Goal: Task Accomplishment & Management: Manage account settings

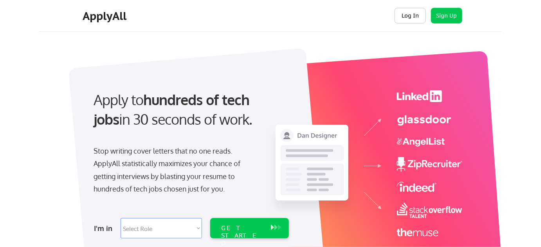
click at [411, 15] on button "Log In" at bounding box center [410, 16] width 31 height 16
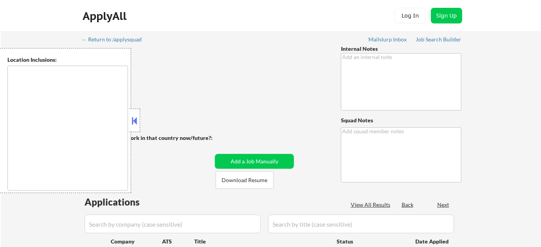
type textarea "Please only apply him to 10-15 jobs a day for the first 2 days (then you can go…"
type textarea "Crystal"
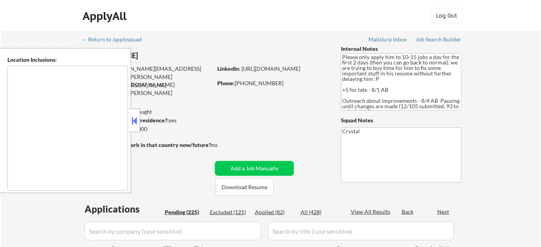
type textarea "Austin, TX West Lake Hills, TX Rollingwood, TX Sunset Valley, TX Cedar Park, TX…"
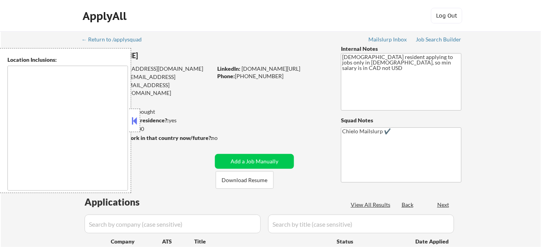
type textarea "remote"
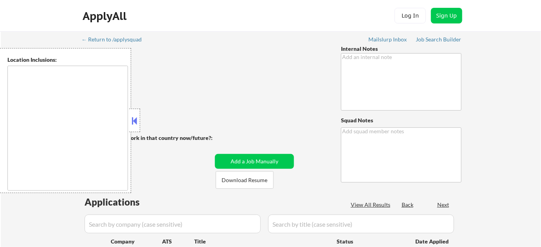
type textarea "6/2 update: - you may use AI answers for this person using the approved LLMs an…"
type textarea "Chielo Mailslurp ✔️"
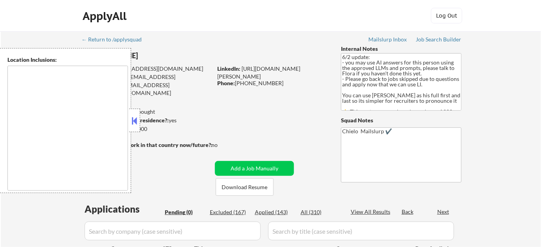
type textarea "[GEOGRAPHIC_DATA], [GEOGRAPHIC_DATA] [GEOGRAPHIC_DATA], [GEOGRAPHIC_DATA] [GEOG…"
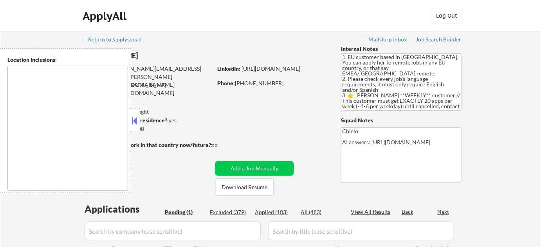
type textarea "remote"
select select ""pending""
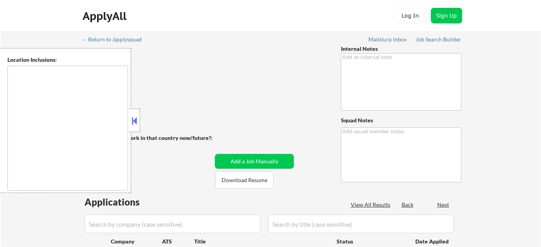
type textarea "Chielo"
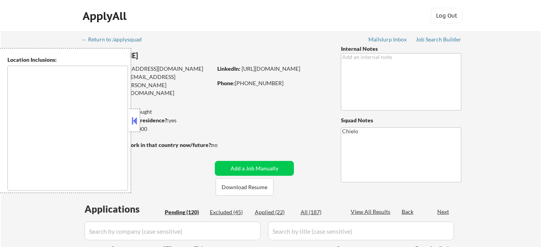
type textarea "[GEOGRAPHIC_DATA], [GEOGRAPHIC_DATA] [GEOGRAPHIC_DATA], [GEOGRAPHIC_DATA] [GEOG…"
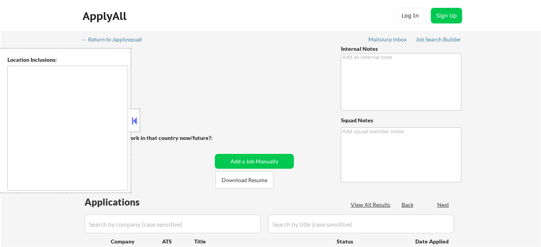
type textarea "You may manually source entry level/junior Customer Success/Client Success role…"
type textarea "Chielo"
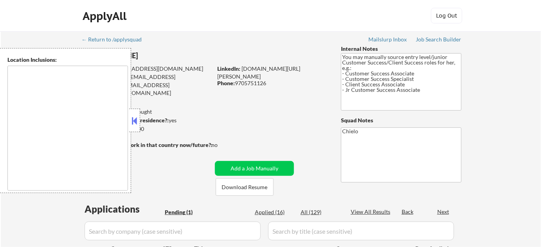
type textarea "Denver, CO Lakewood, CO Englewood, CO Wheat Ridge, CO Arvada, CO Littleton, CO …"
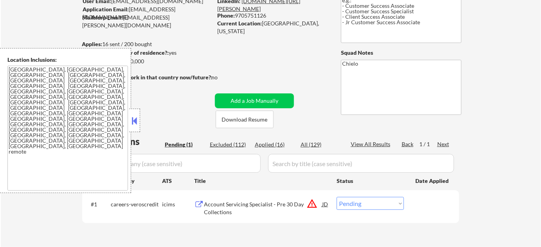
scroll to position [106, 0]
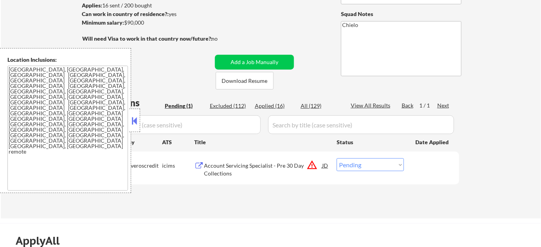
drag, startPoint x: 137, startPoint y: 126, endPoint x: 142, endPoint y: 125, distance: 5.5
click at [137, 126] on button at bounding box center [134, 121] width 9 height 12
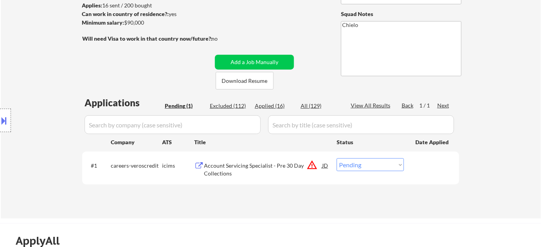
click at [233, 107] on div "Excluded (112)" at bounding box center [229, 106] width 39 height 8
select select ""excluded""
select select ""excluded__salary_""
select select ""excluded""
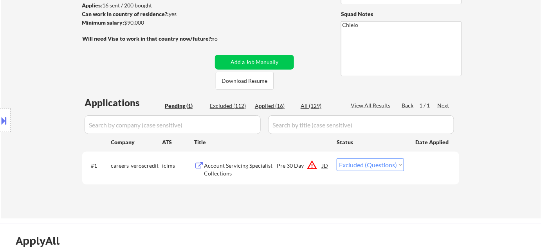
select select ""excluded__expired_""
select select ""excluded__location_""
select select ""excluded__salary_""
select select ""excluded__location_""
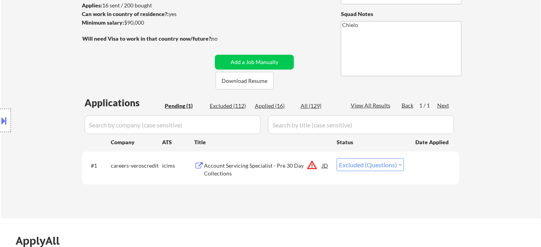
select select ""excluded__location_""
select select ""excluded""
select select ""excluded__expired_""
select select ""excluded__location_""
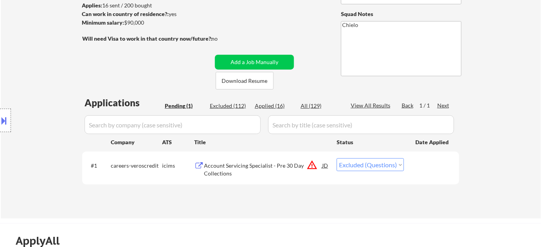
select select ""excluded__salary_""
select select ""excluded__location_""
select select ""excluded__expired_""
select select ""excluded__other_""
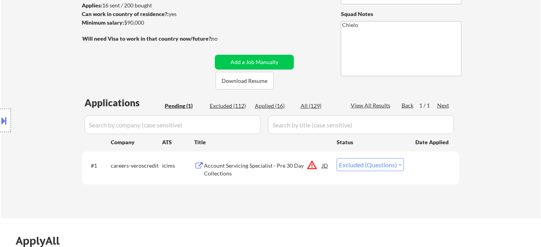
select select ""excluded__salary_""
select select ""excluded__expired_""
select select ""excluded__salary_""
select select ""excluded__expired_""
select select ""excluded__location_""
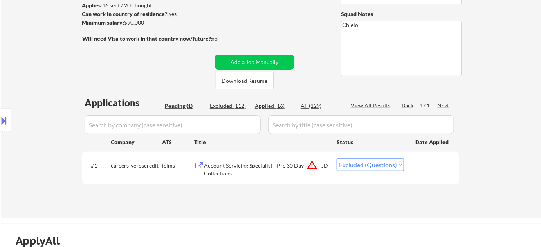
select select ""excluded__bad_match_""
select select ""excluded__expired_""
select select ""excluded__salary_""
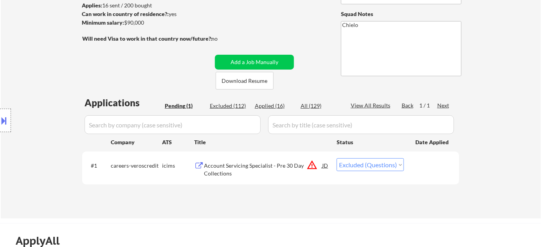
select select ""excluded__location_""
select select ""excluded__salary_""
select select ""excluded__expired_""
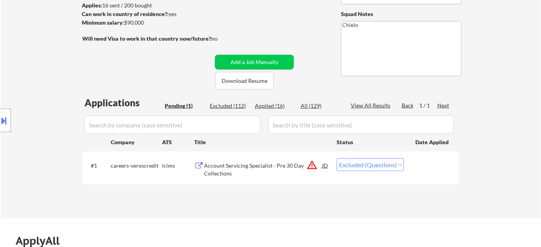
select select ""excluded""
select select ""excluded__location_""
select select ""excluded__expired_""
select select ""excluded__salary_""
select select ""excluded__expired_""
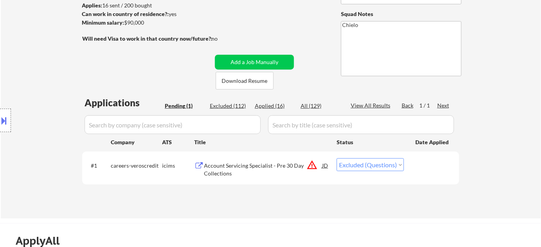
select select ""excluded__expired_""
select select ""excluded__other_""
select select ""excluded__expired_""
select select ""excluded__location_""
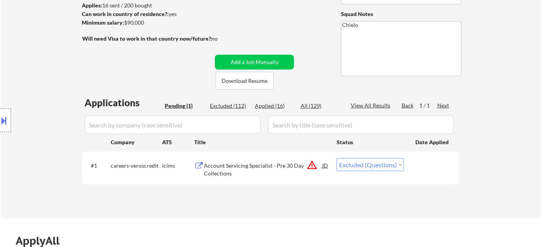
select select ""excluded__expired_""
select select ""excluded__location_""
select select ""excluded__bad_match_""
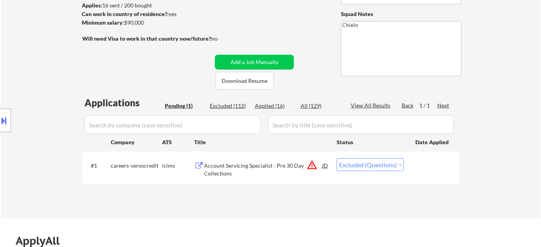
select select ""excluded__expired_""
select select ""excluded__salary_""
select select ""excluded__location_""
select select ""excluded__salary_""
select select ""excluded__expired_""
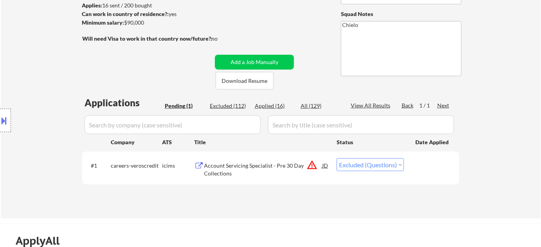
select select ""excluded__expired_""
select select ""excluded__location_""
select select ""excluded__expired_""
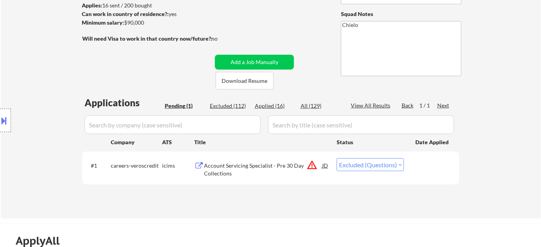
select select ""excluded""
select select ""excluded__salary_""
select select ""excluded__expired_""
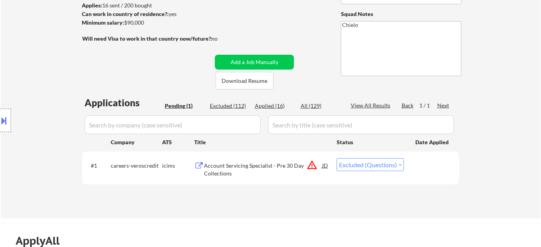
select select ""excluded__location_""
select select ""excluded__bad_match_""
select select ""excluded__salary_""
select select ""excluded__expired_""
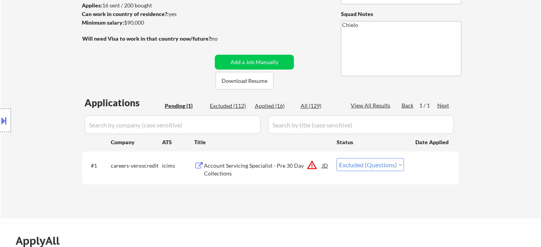
select select ""excluded__location_""
select select ""excluded__bad_match_""
select select ""excluded__location_""
select select ""excluded__salary_""
select select ""excluded__other_""
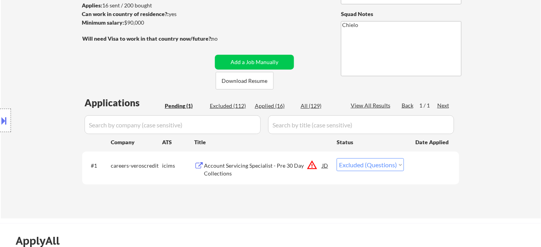
select select ""excluded__expired_""
select select ""excluded""
select select ""excluded__expired_""
select select ""excluded__salary_""
select select ""excluded__location_""
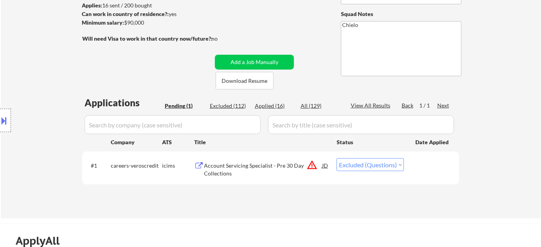
select select ""excluded__location_""
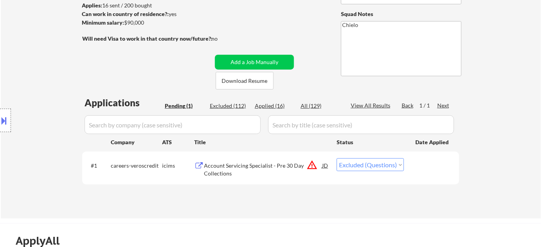
select select ""excluded__expired_""
select select ""excluded__salary_""
select select ""excluded__expired_""
select select ""excluded__location_""
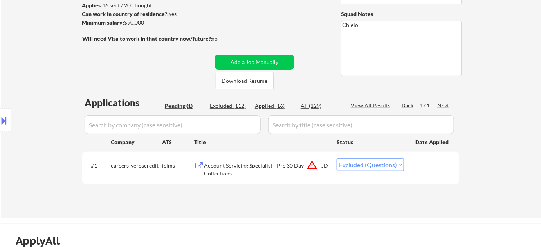
select select ""excluded__bad_match_""
select select ""excluded__location_""
select select ""excluded__salary_""
select select ""excluded__expired_""
select select ""excluded__location_""
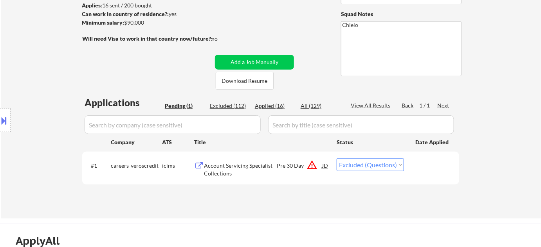
select select ""excluded__expired_""
select select ""excluded__salary_""
select select ""excluded__expired_""
select select ""excluded__location_""
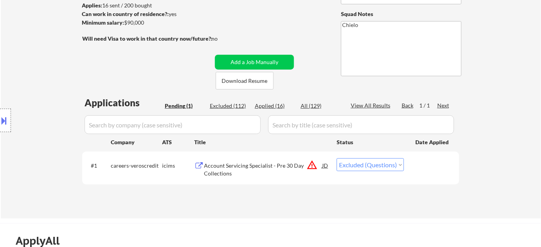
select select ""excluded__location_""
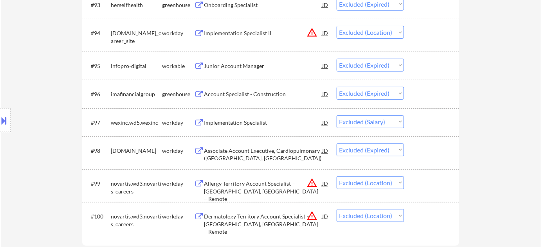
scroll to position [3021, 0]
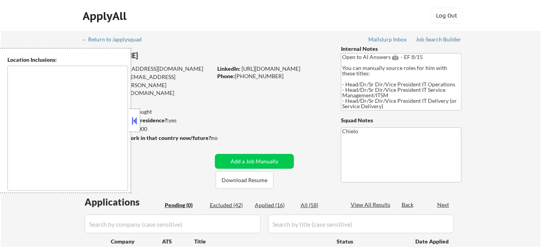
type textarea "Dallas, TX University Park, TX Highland Park, TX Irving, TX Mesquite, TX Garlan…"
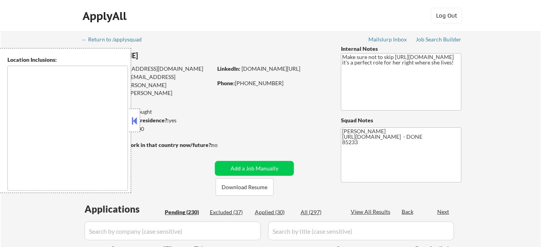
type textarea "[PERSON_NAME], AZ Chandler, [GEOGRAPHIC_DATA], [GEOGRAPHIC_DATA] [GEOGRAPHIC_DA…"
